Goal: Transaction & Acquisition: Obtain resource

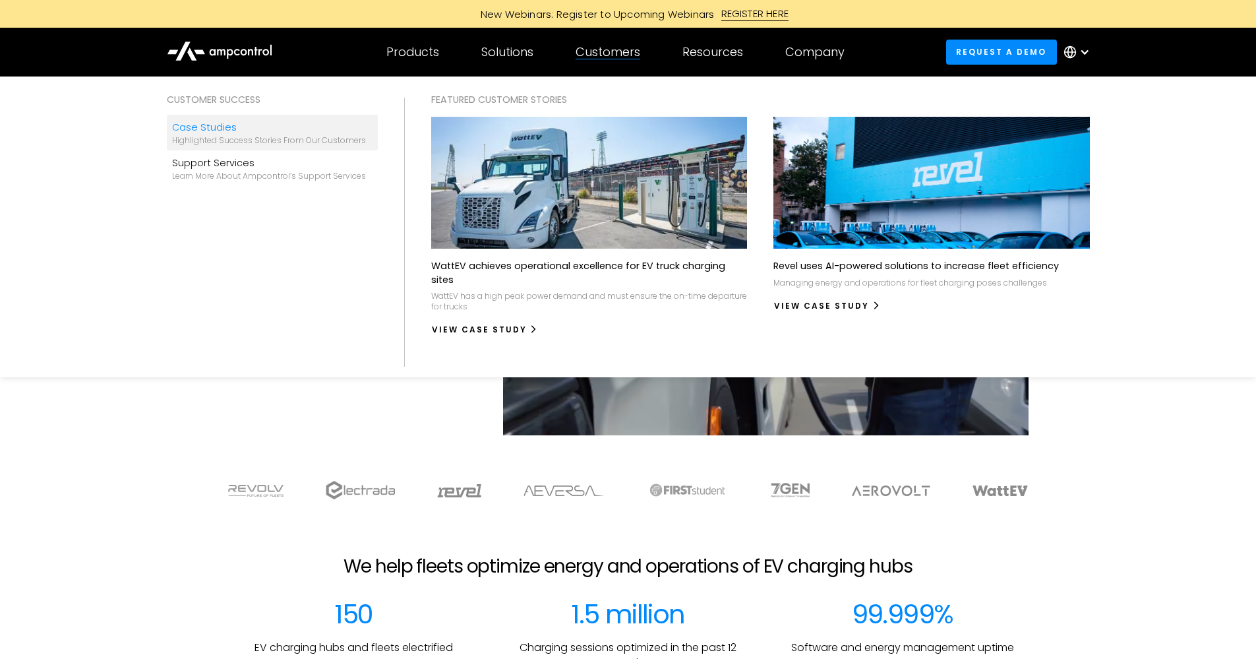
click at [266, 129] on div "Case Studies" at bounding box center [269, 127] width 194 height 15
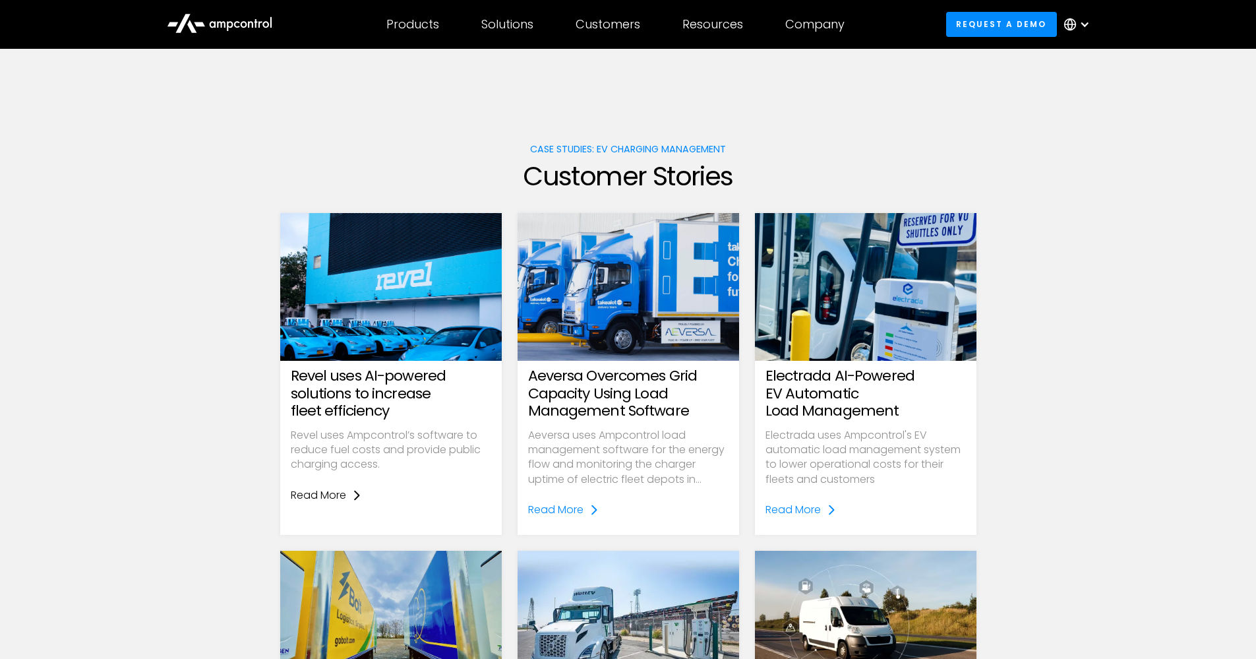
click at [336, 490] on div "Read More" at bounding box center [318, 495] width 55 height 15
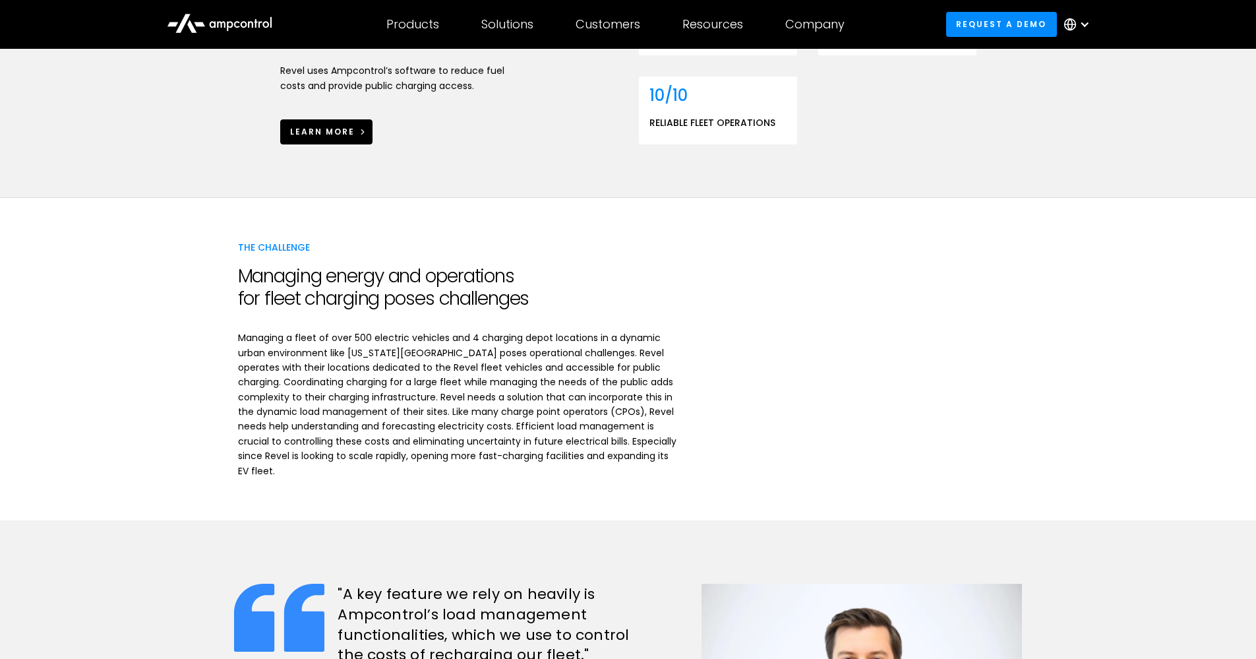
click at [326, 126] on div "learn more" at bounding box center [322, 132] width 65 height 12
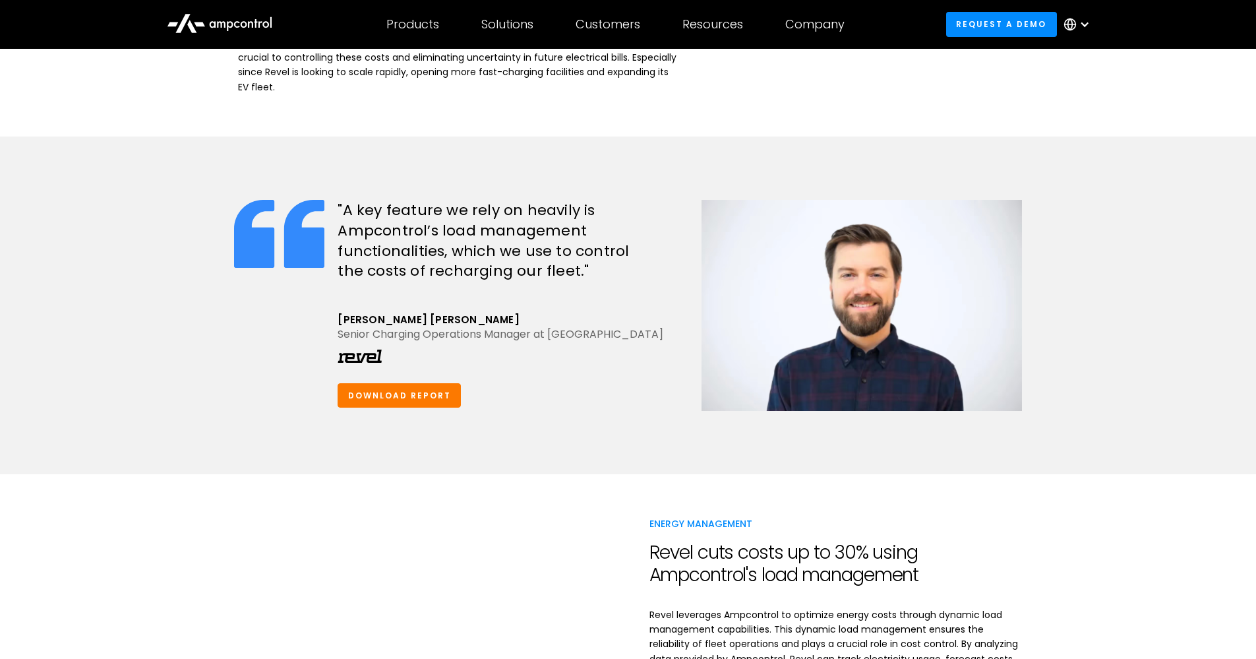
scroll to position [948, 0]
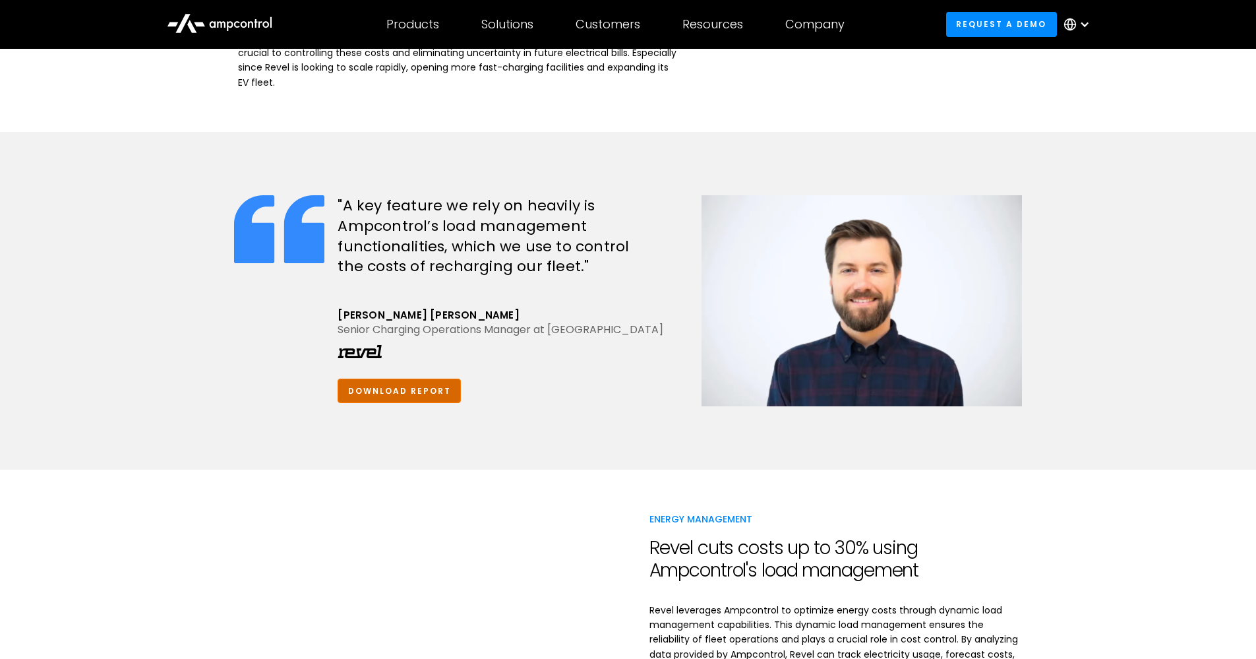
click at [421, 379] on link "Download report" at bounding box center [399, 391] width 123 height 24
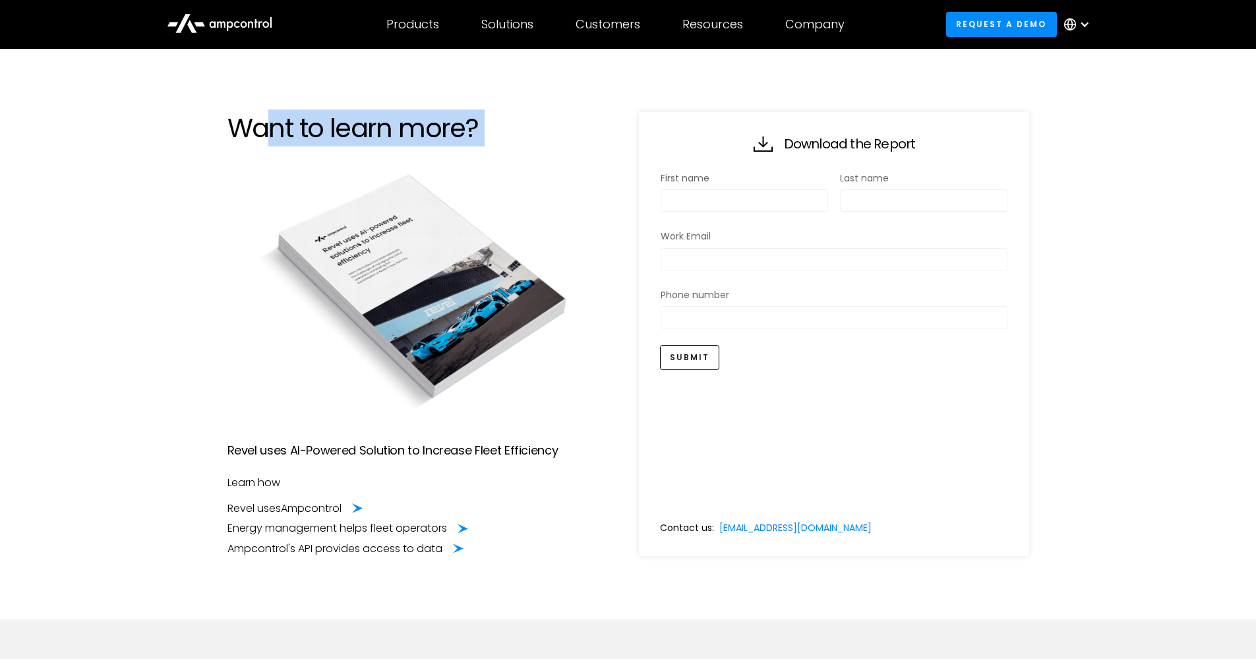
drag, startPoint x: 319, startPoint y: 222, endPoint x: 540, endPoint y: 400, distance: 284.7
click at [508, 380] on div "Want to learn more? Revel uses AI-Powered Solution to Increase Fleet Efficiency…" at bounding box center [423, 334] width 390 height 444
drag, startPoint x: 540, startPoint y: 400, endPoint x: 714, endPoint y: 240, distance: 236.1
click at [541, 400] on img at bounding box center [423, 290] width 390 height 260
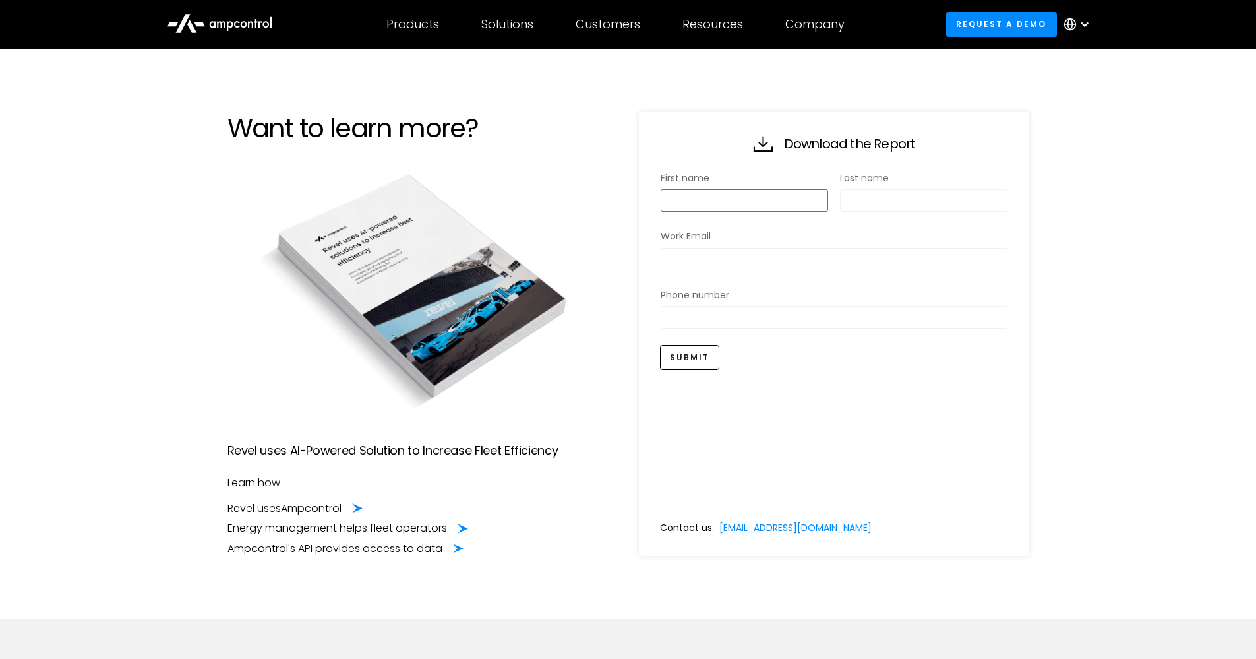
click at [729, 198] on input "text" at bounding box center [745, 200] width 168 height 22
type input "*****"
type input "**********"
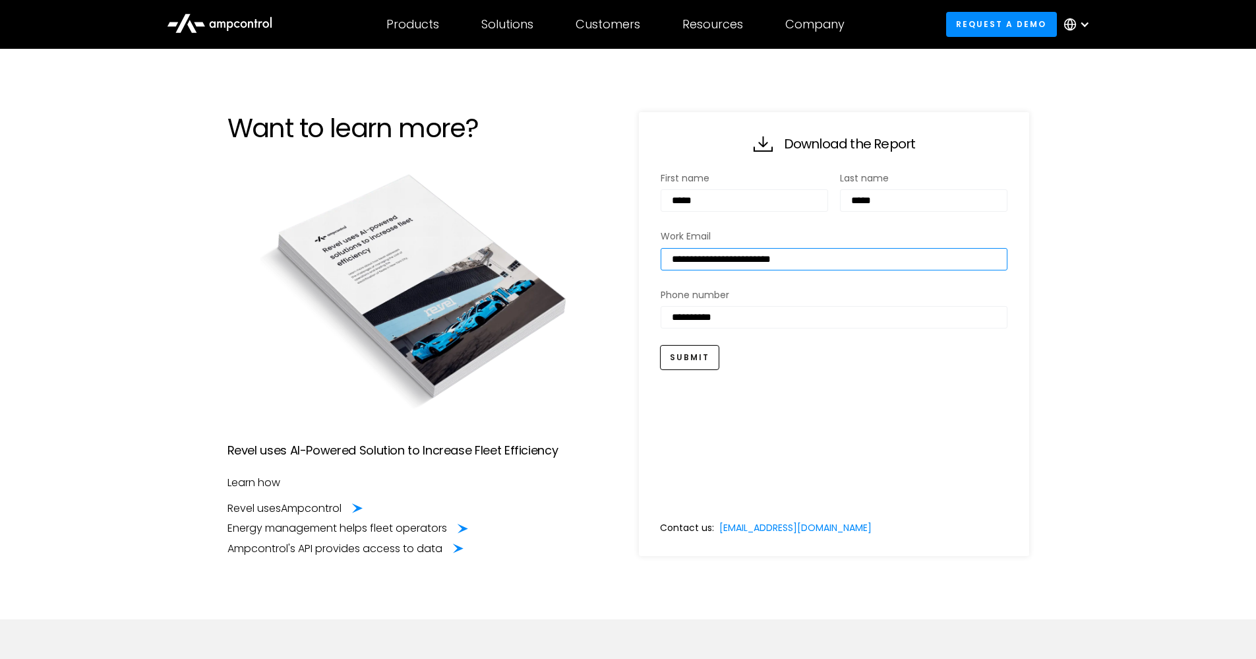
click at [788, 267] on input "**********" at bounding box center [834, 259] width 347 height 22
click at [857, 267] on input "**********" at bounding box center [834, 259] width 347 height 22
click at [783, 233] on label "Work Email" at bounding box center [834, 236] width 347 height 15
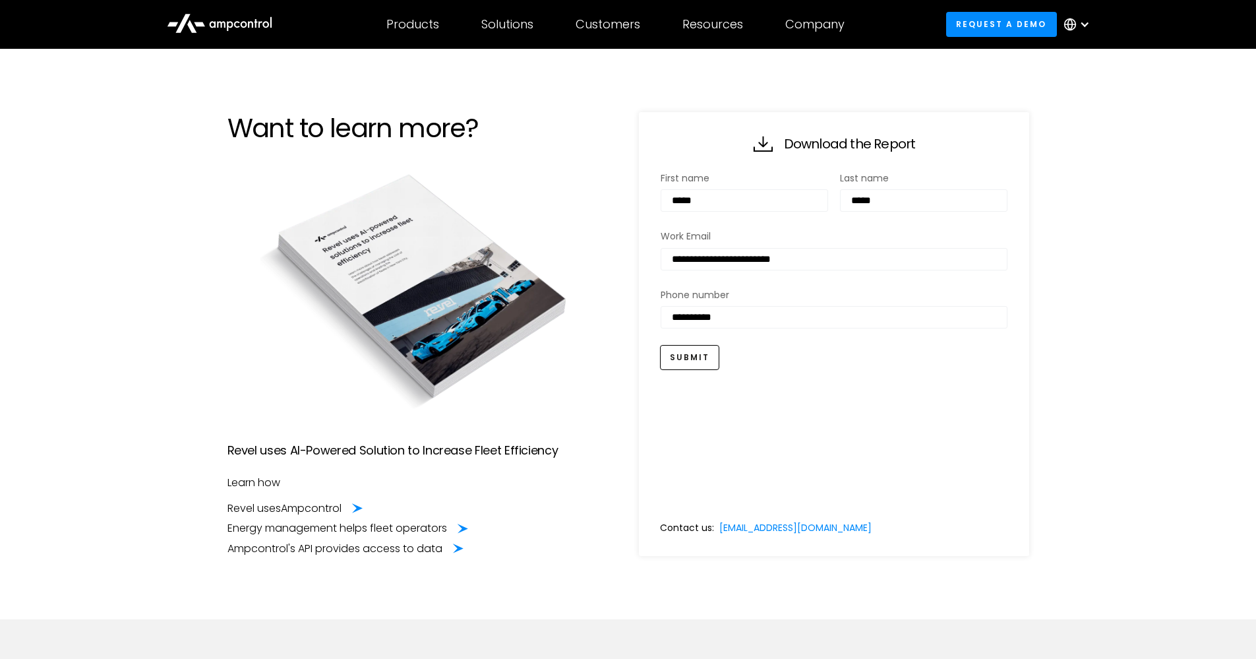
drag, startPoint x: 530, startPoint y: 147, endPoint x: 580, endPoint y: 288, distance: 148.9
click at [578, 276] on div "Want to learn more? Revel uses AI-Powered Solution to Increase Fleet Efficiency…" at bounding box center [423, 334] width 390 height 444
drag, startPoint x: 580, startPoint y: 295, endPoint x: 423, endPoint y: 584, distance: 328.2
click at [580, 296] on img at bounding box center [423, 290] width 390 height 260
drag, startPoint x: 555, startPoint y: 525, endPoint x: 663, endPoint y: 545, distance: 110.1
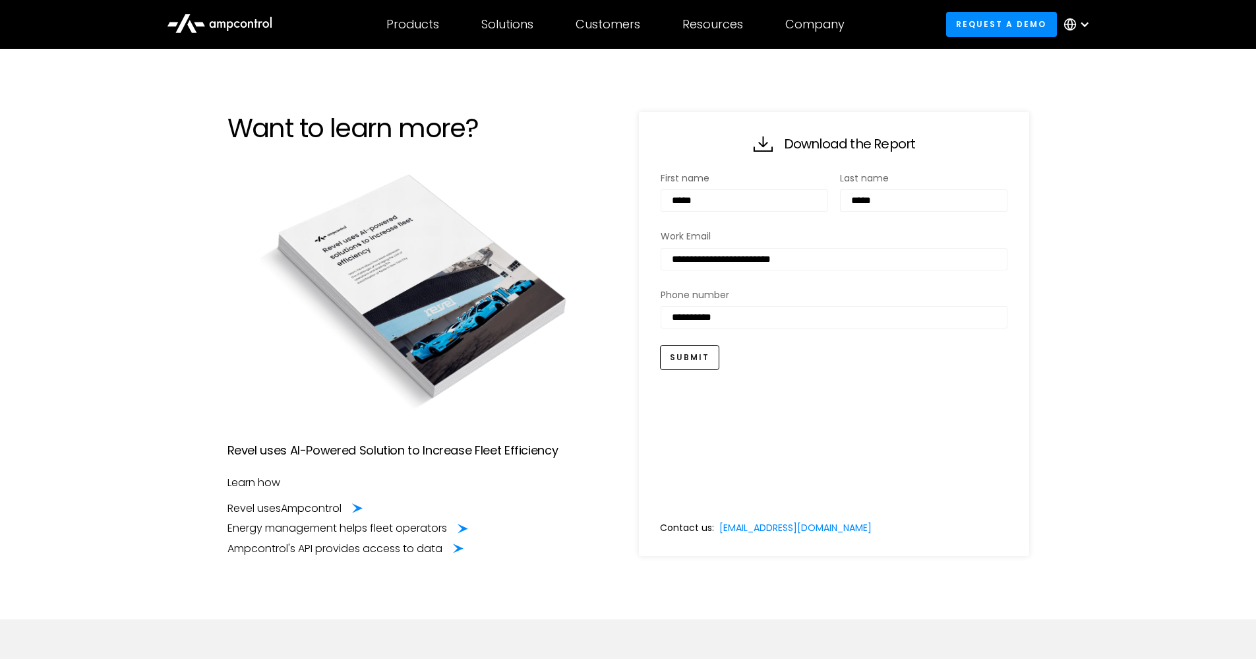
click at [641, 542] on div "**********" at bounding box center [629, 334] width 802 height 444
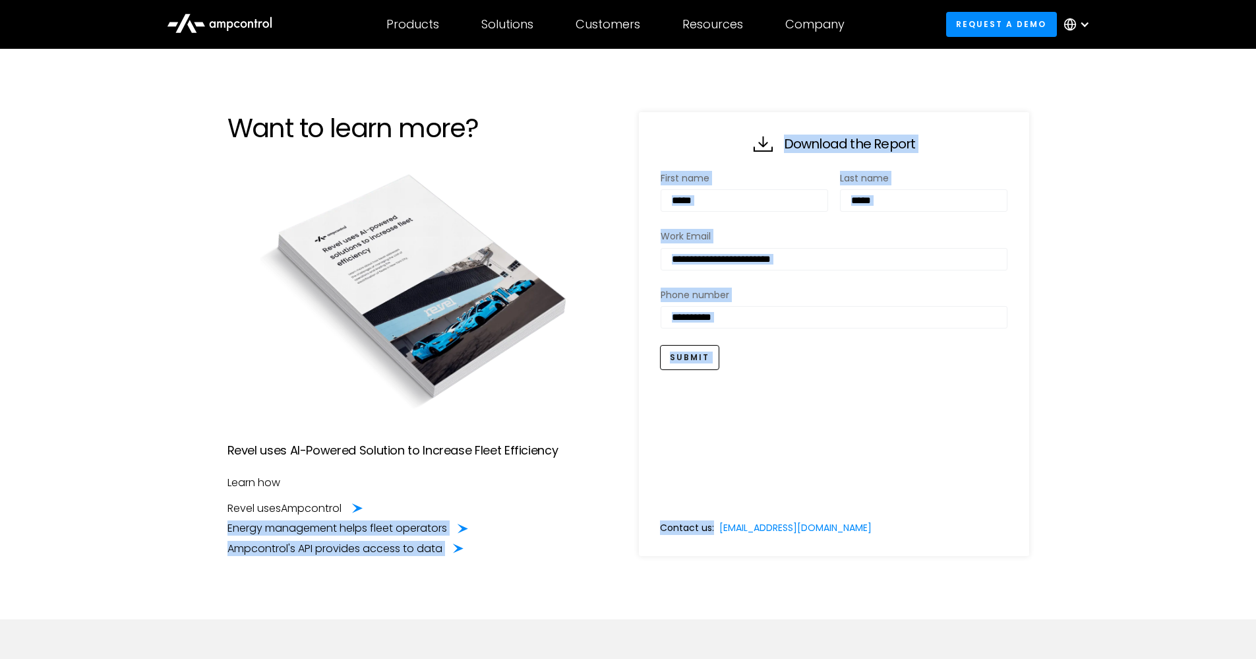
click at [679, 546] on div "**********" at bounding box center [834, 334] width 390 height 444
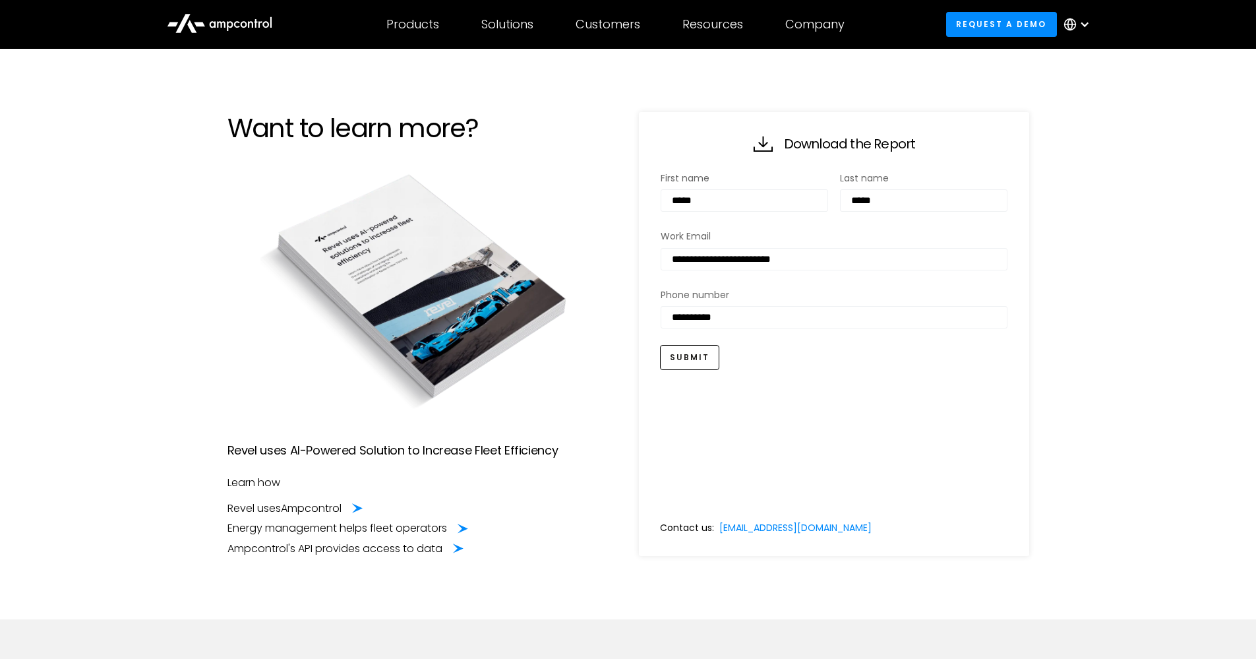
click at [567, 444] on p "Revel uses AI-Powered Solution to Increase Fleet Efficiency" at bounding box center [423, 450] width 390 height 19
click at [441, 122] on h1 "Want to learn more?" at bounding box center [423, 128] width 390 height 32
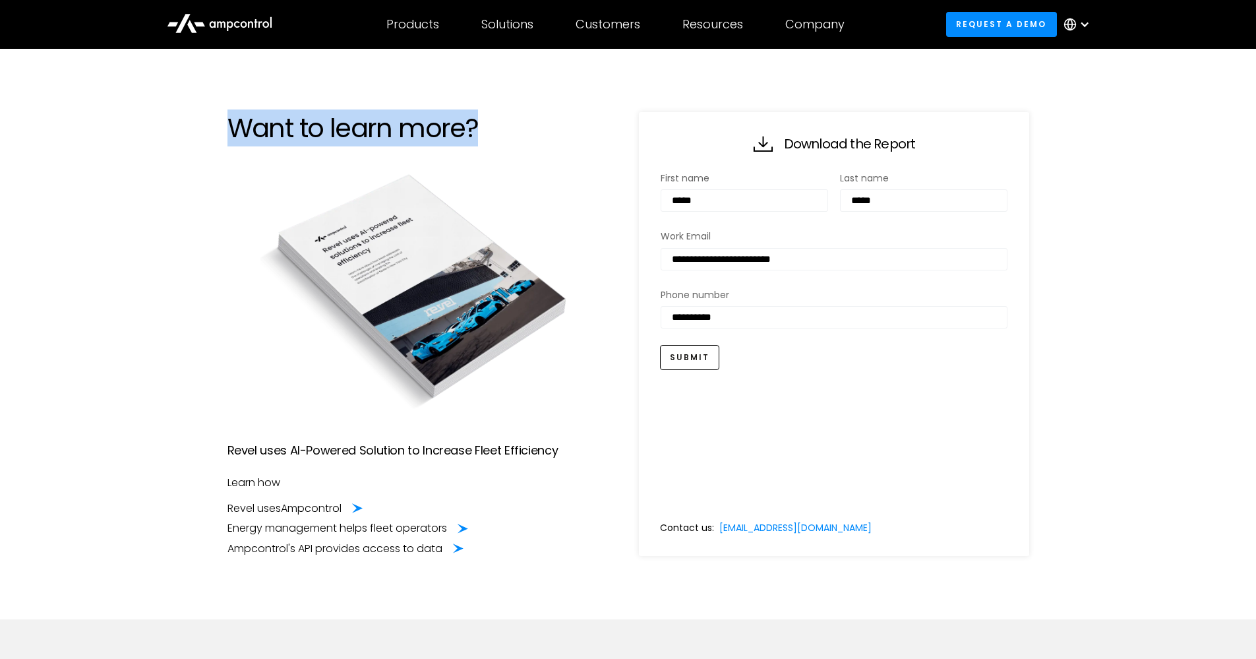
click at [441, 122] on h1 "Want to learn more?" at bounding box center [423, 128] width 390 height 32
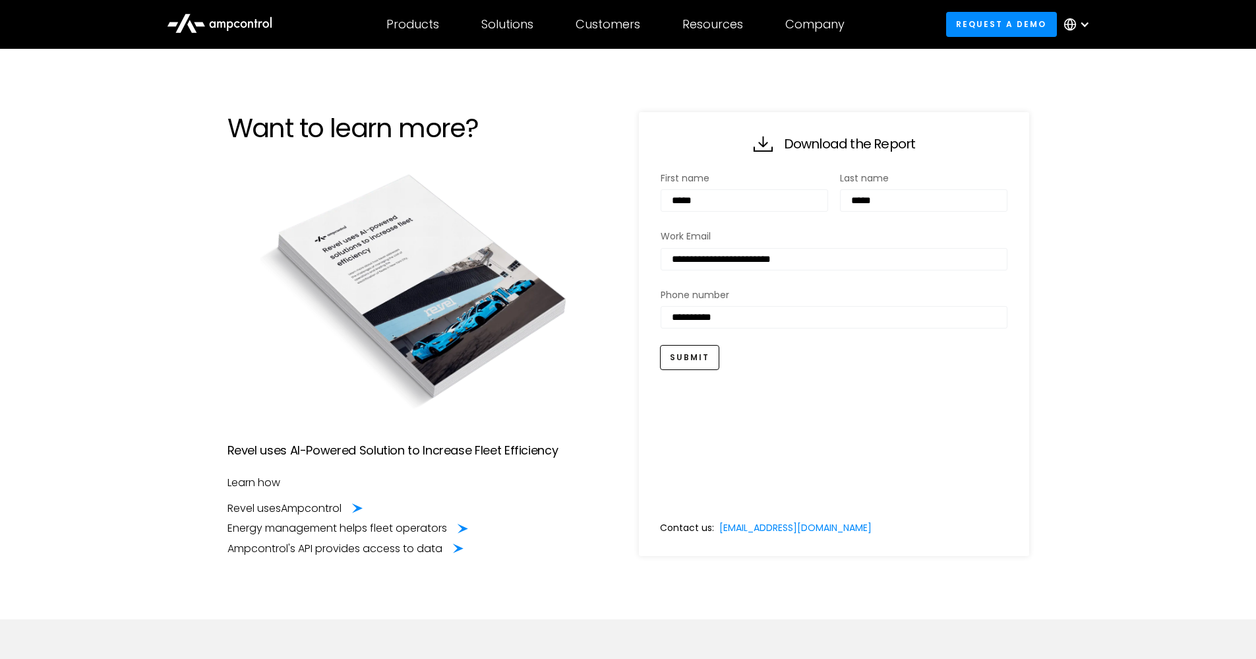
click at [524, 119] on h1 "Want to learn more?" at bounding box center [423, 128] width 390 height 32
click at [250, 24] on icon at bounding box center [220, 23] width 106 height 32
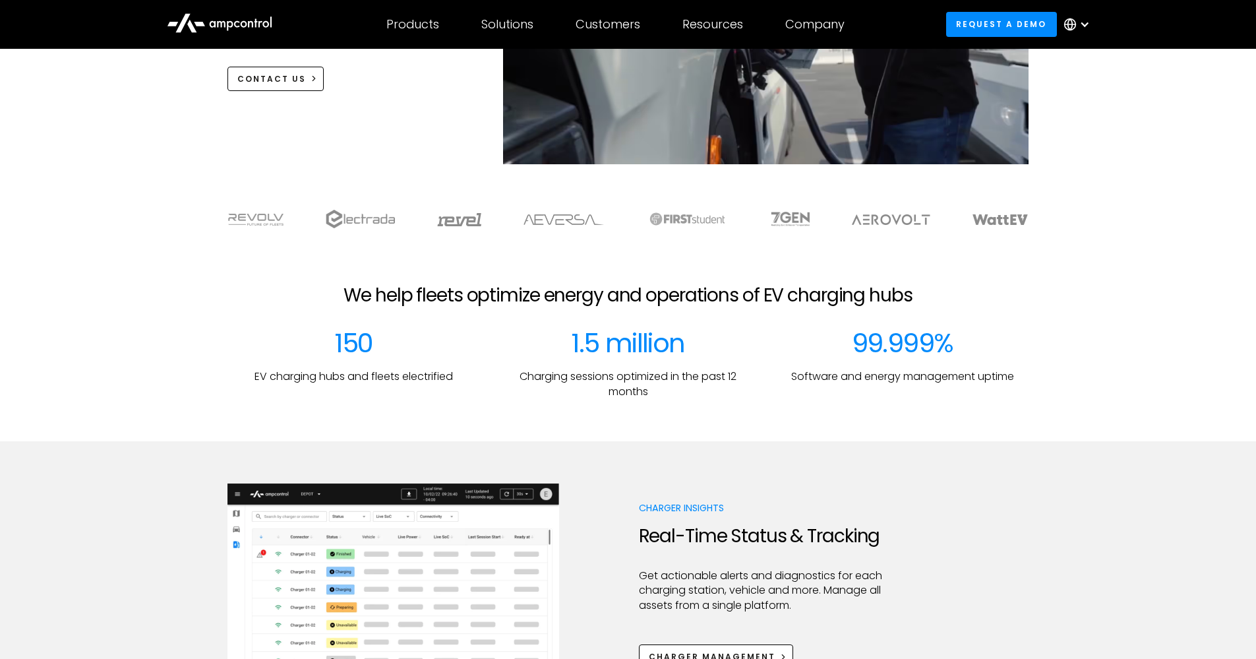
scroll to position [286, 0]
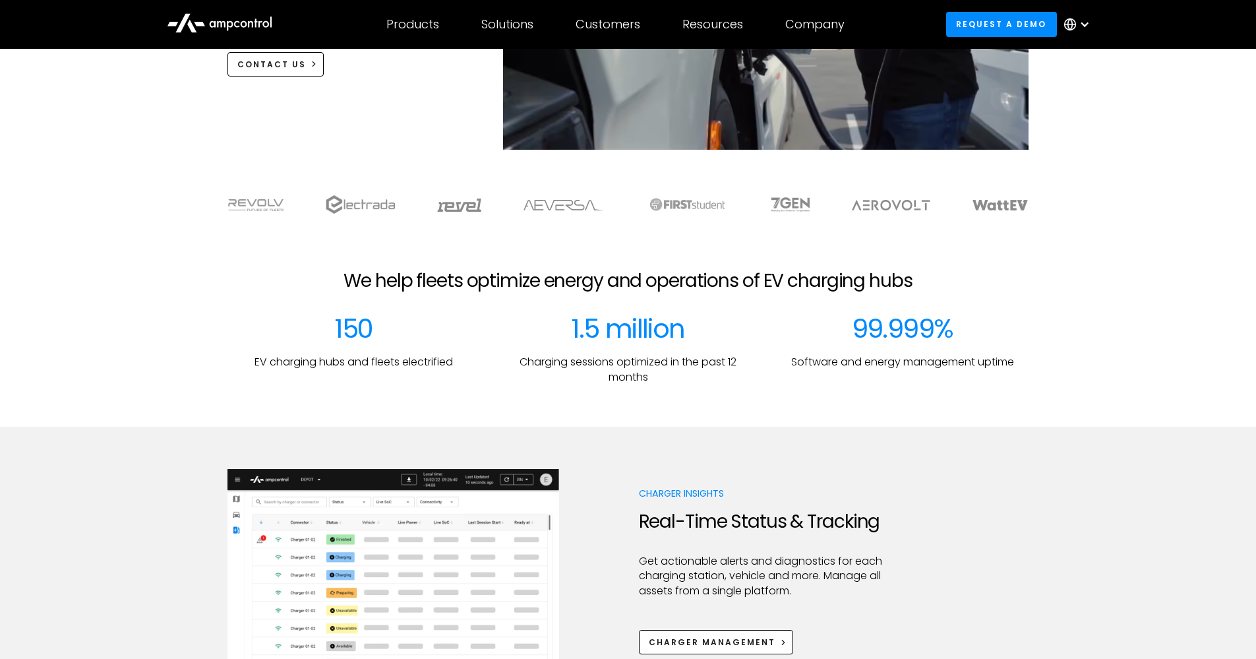
drag, startPoint x: 275, startPoint y: 197, endPoint x: 1045, endPoint y: 208, distance: 769.7
click at [1045, 208] on section at bounding box center [628, 204] width 1256 height 46
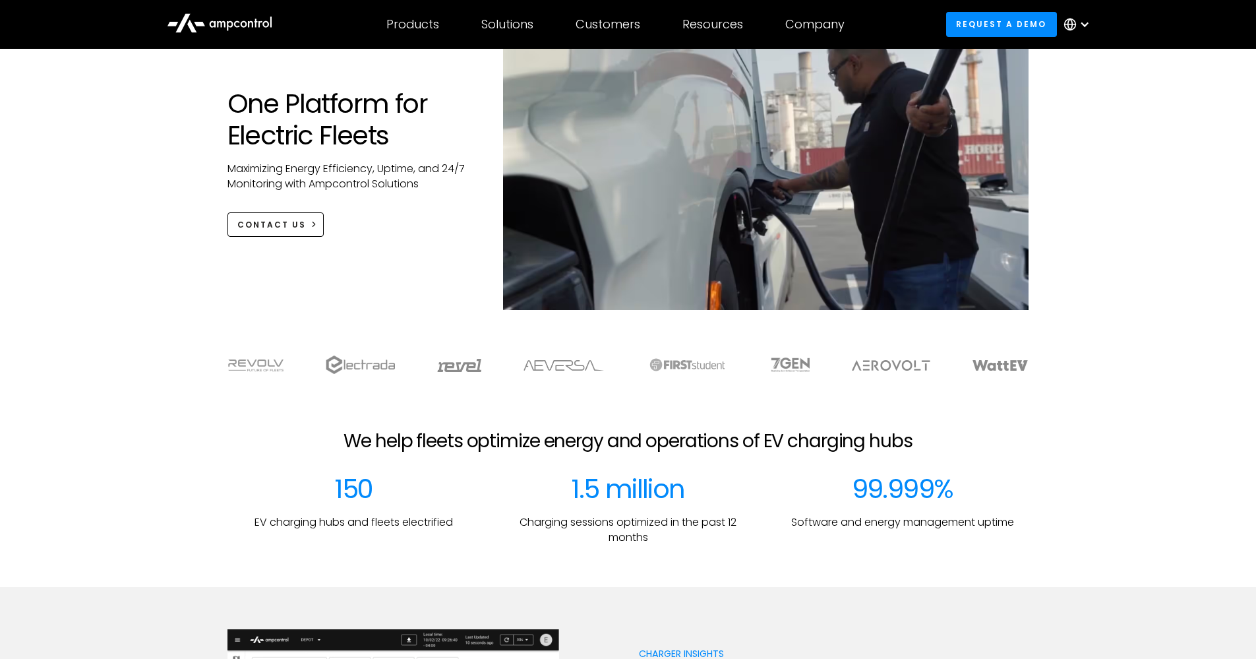
scroll to position [0, 0]
